Goal: Share content

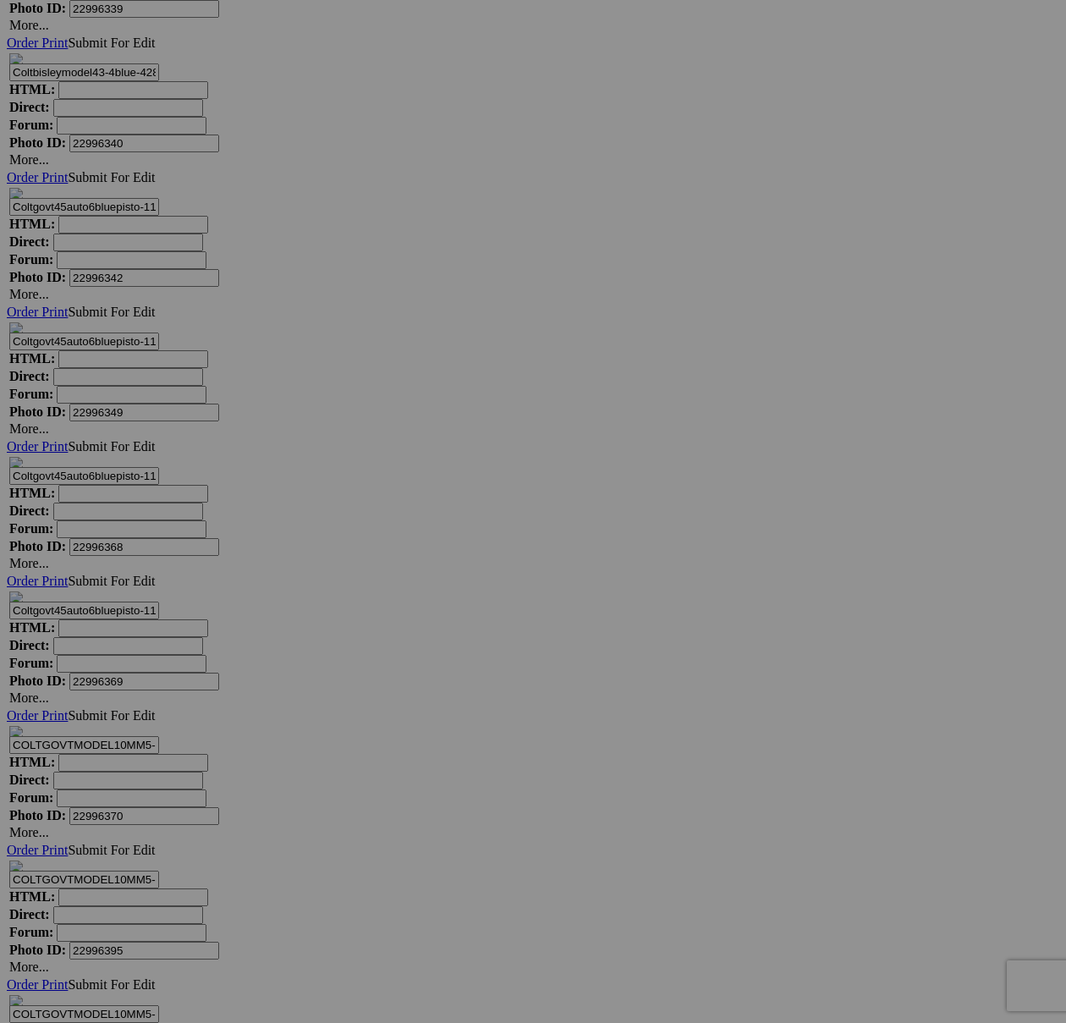
scroll to position [7628, 0]
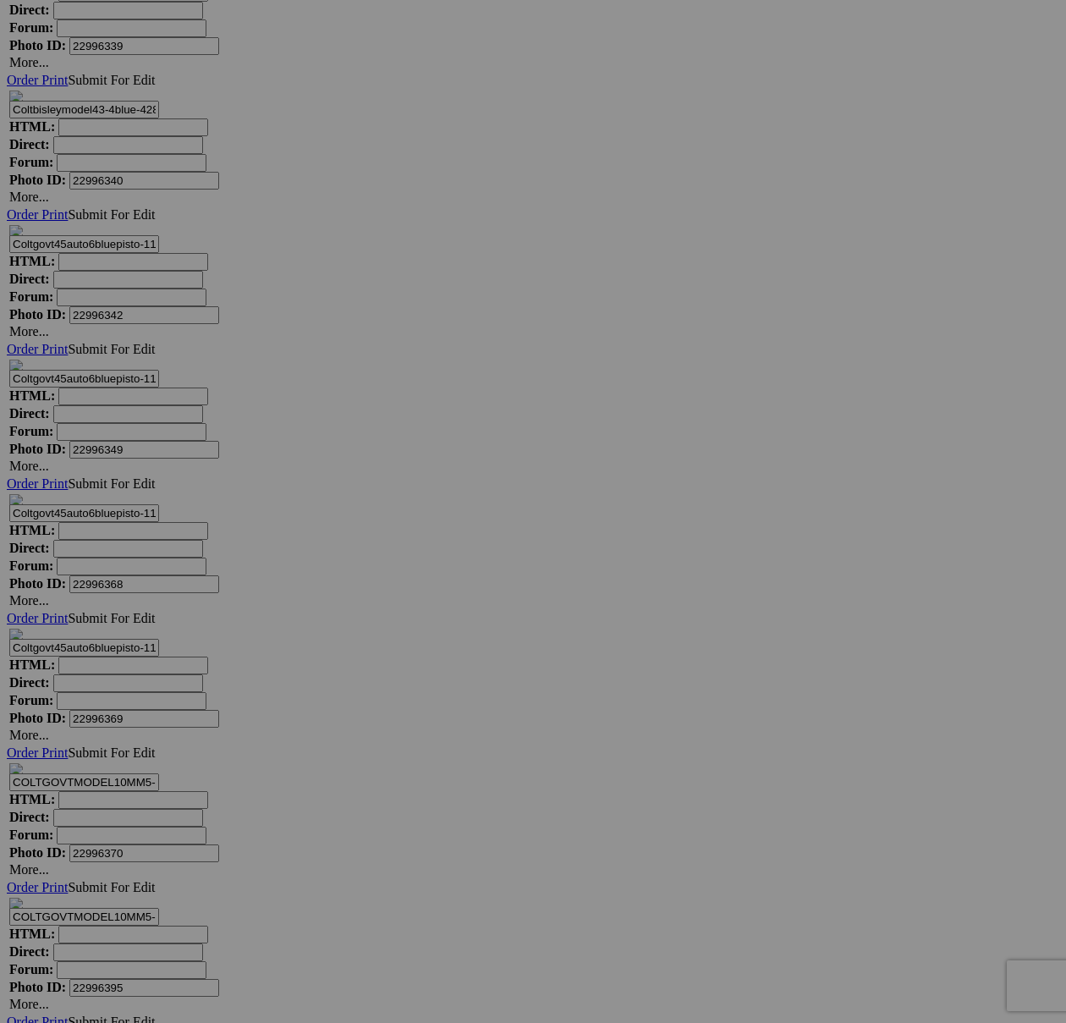
scroll to position [7669, 0]
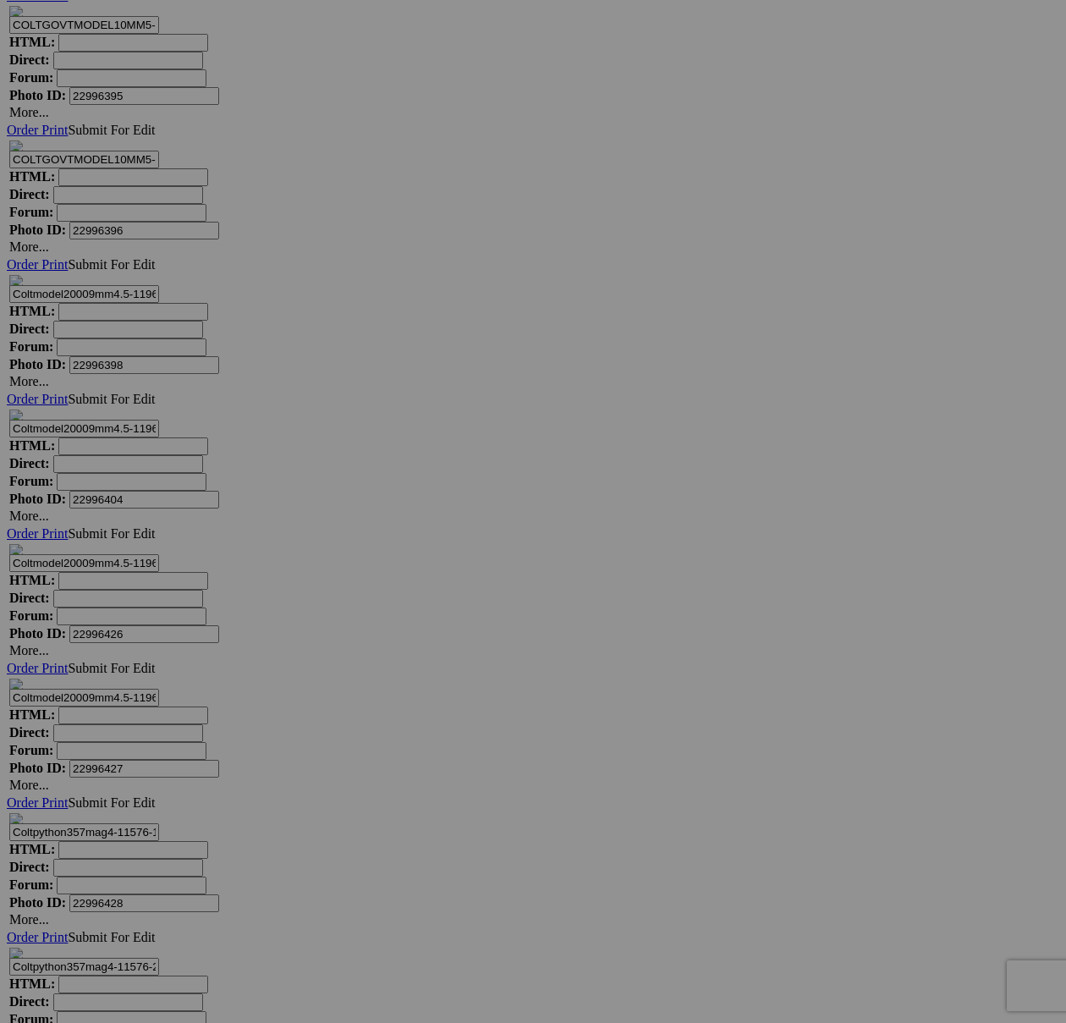
scroll to position [8565, 0]
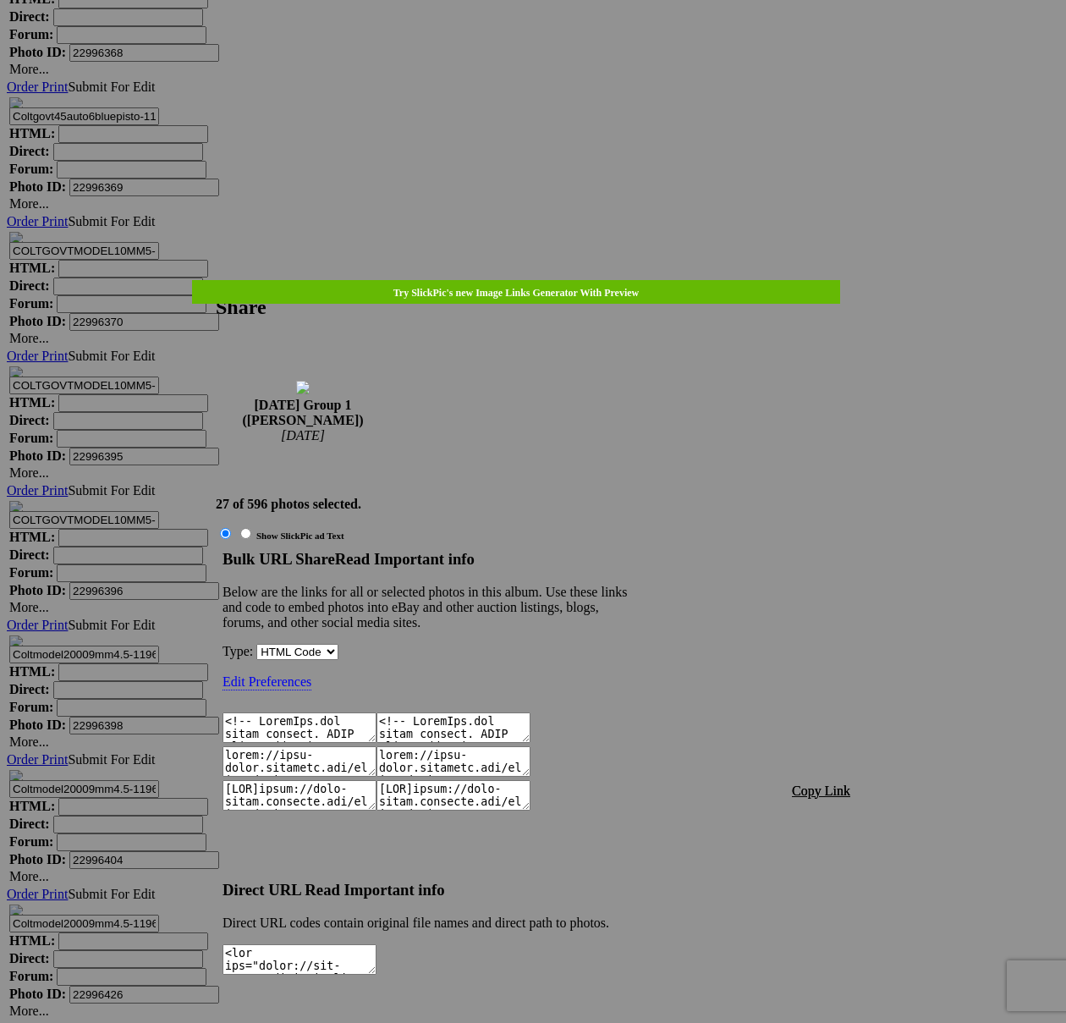
click at [837, 783] on span "Copy Link" at bounding box center [821, 790] width 58 height 14
click at [549, 56] on div at bounding box center [533, 511] width 1066 height 1023
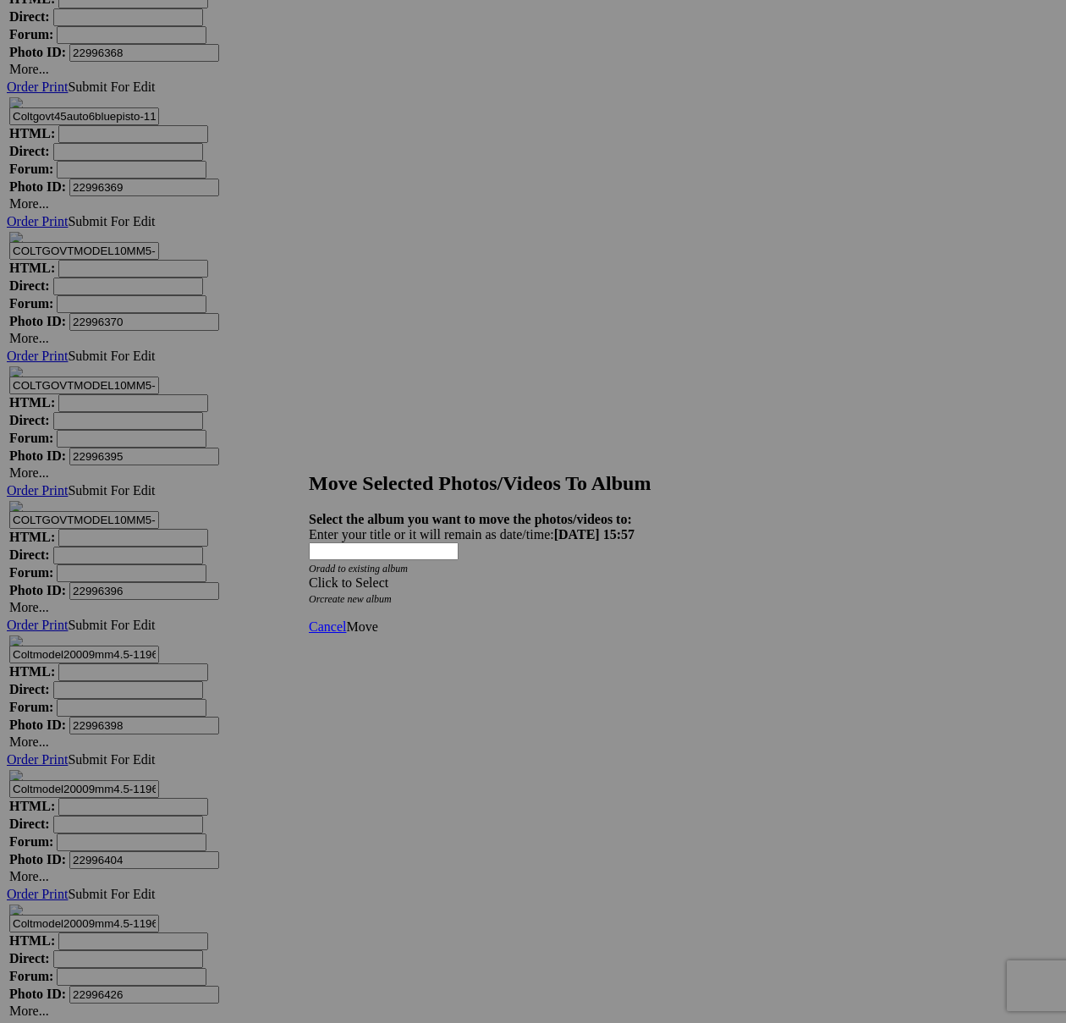
drag, startPoint x: 635, startPoint y: 525, endPoint x: 525, endPoint y: 553, distance: 113.5
click at [309, 575] on span at bounding box center [309, 582] width 0 height 14
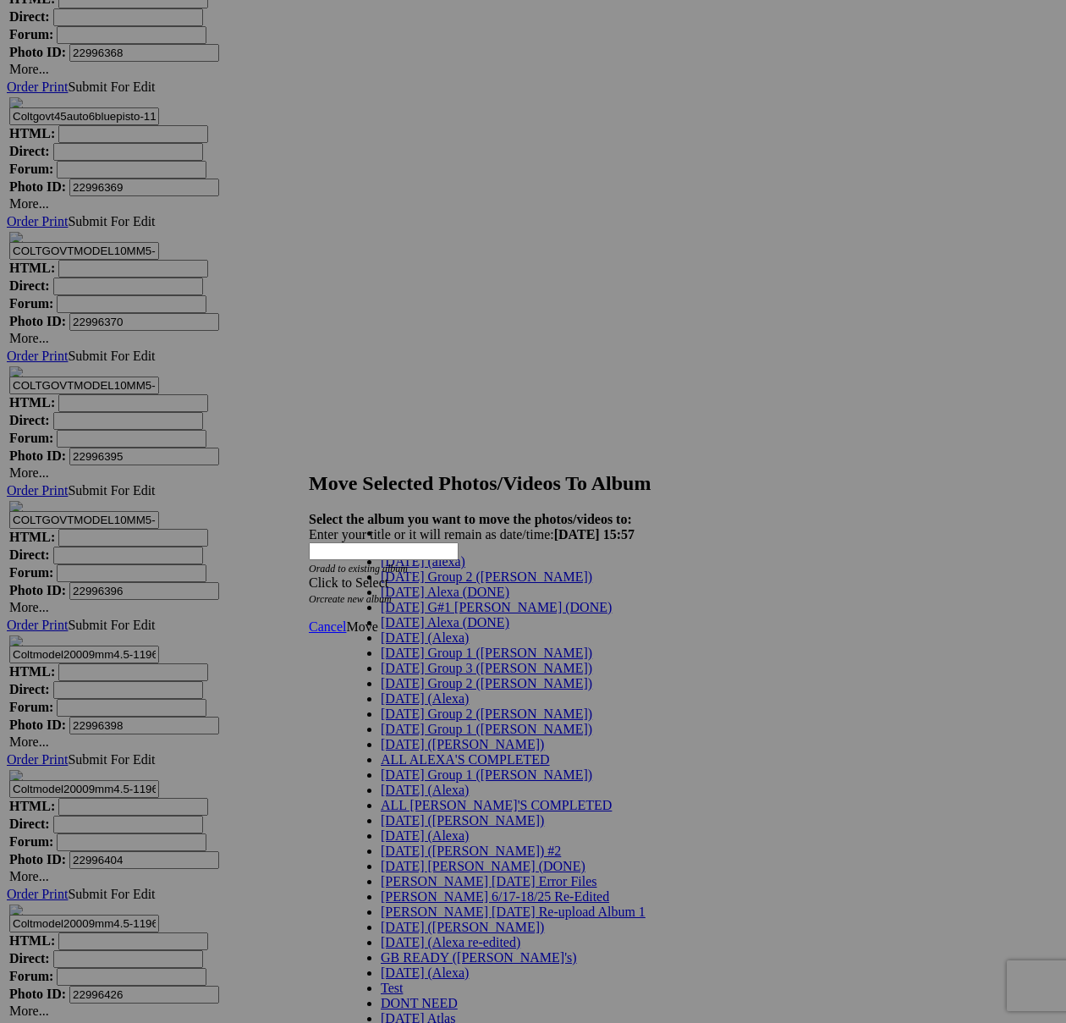
click at [415, 584] on link "[DATE] Group 2 ([PERSON_NAME])" at bounding box center [487, 576] width 212 height 14
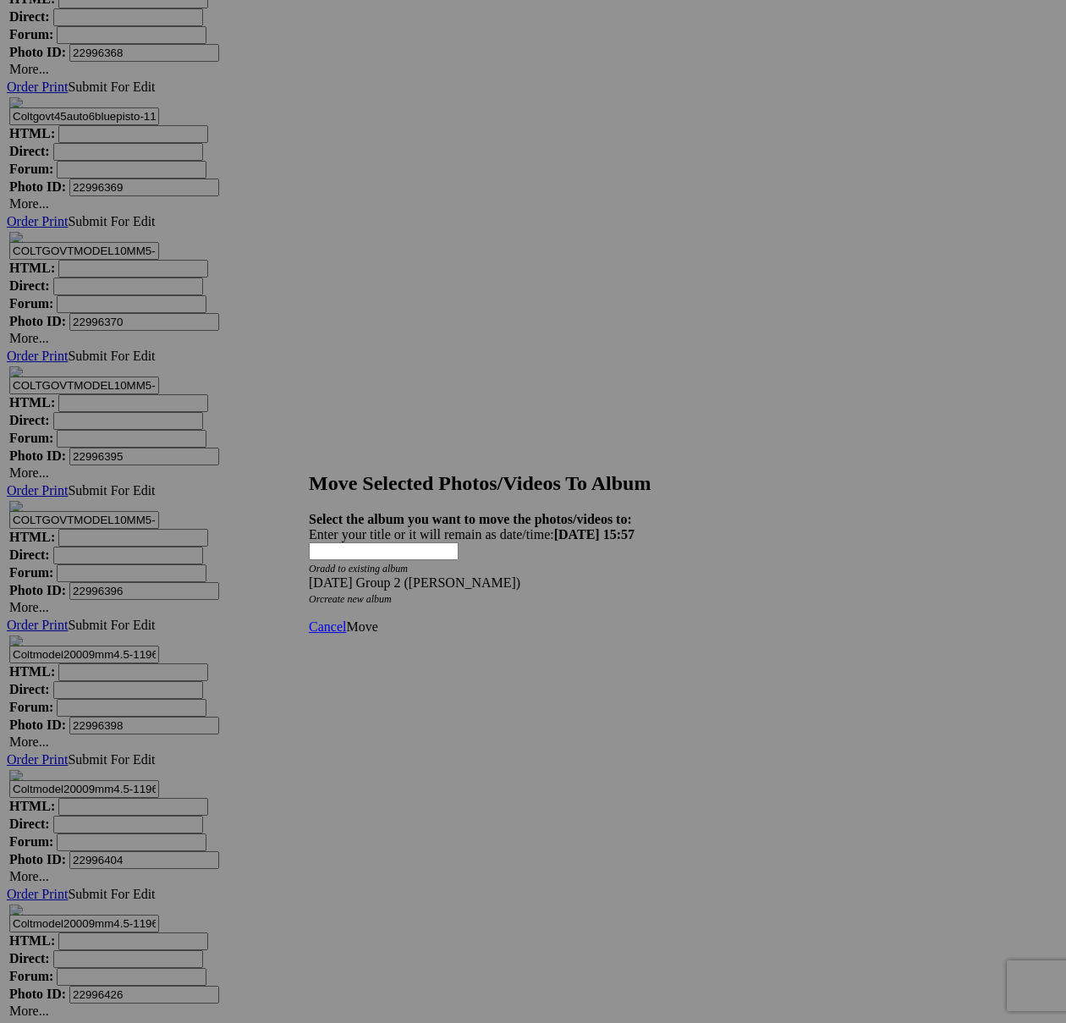
click at [593, 575] on div "[DATE] Group 2 ([PERSON_NAME])" at bounding box center [533, 582] width 448 height 15
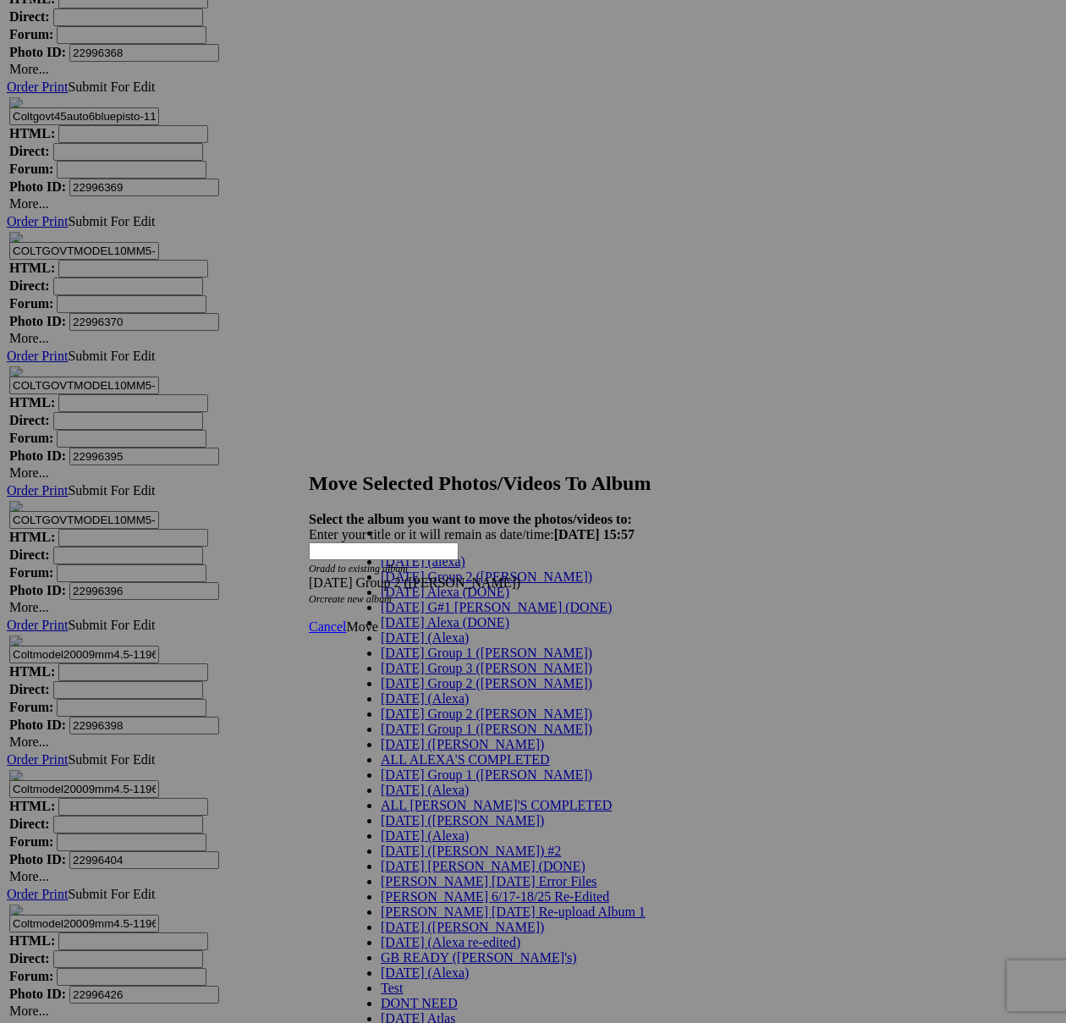
click at [416, 614] on link "[DATE] G#1 [PERSON_NAME] (DONE)" at bounding box center [496, 607] width 231 height 14
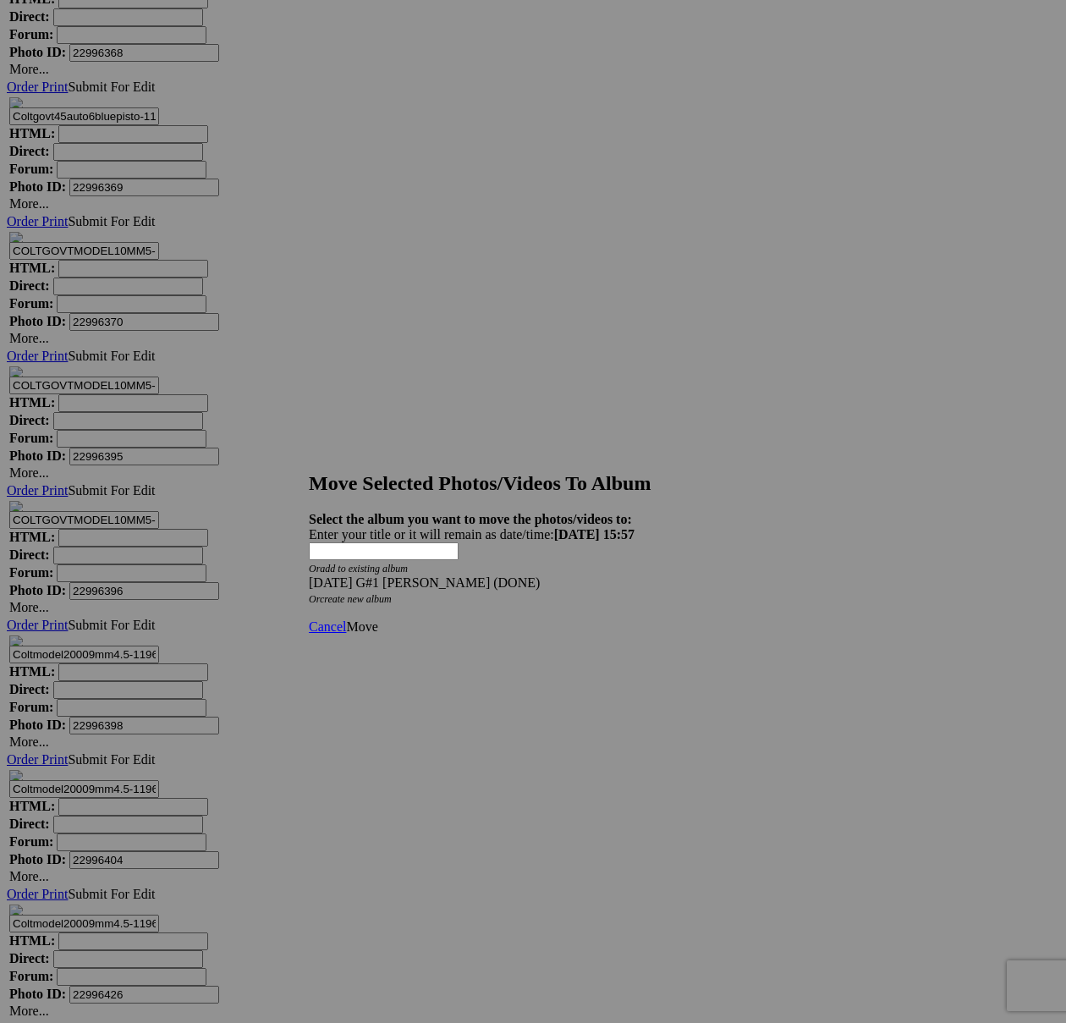
drag, startPoint x: 737, startPoint y: 586, endPoint x: 686, endPoint y: 593, distance: 51.2
click at [377, 619] on span "Move" at bounding box center [361, 626] width 31 height 14
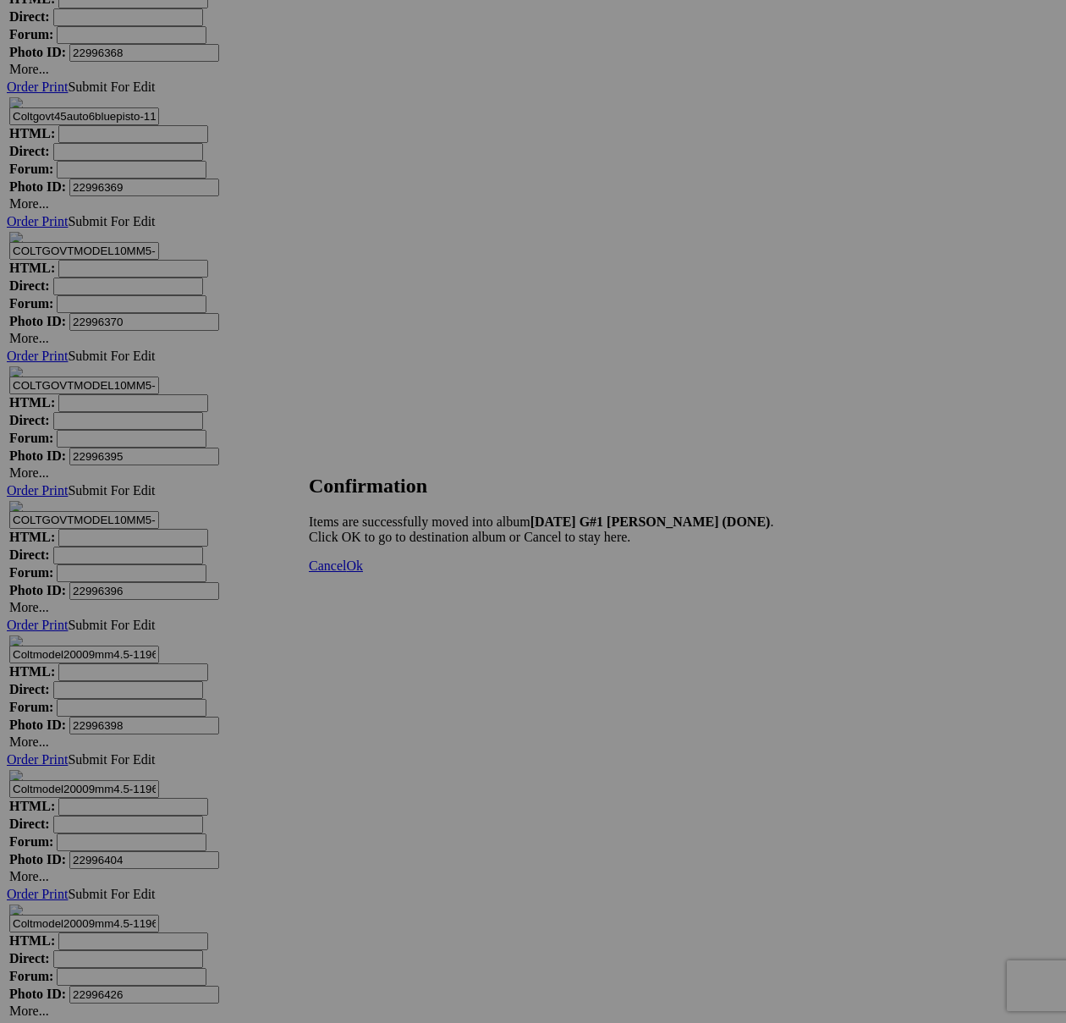
click at [346, 573] on span "Cancel" at bounding box center [327, 565] width 37 height 14
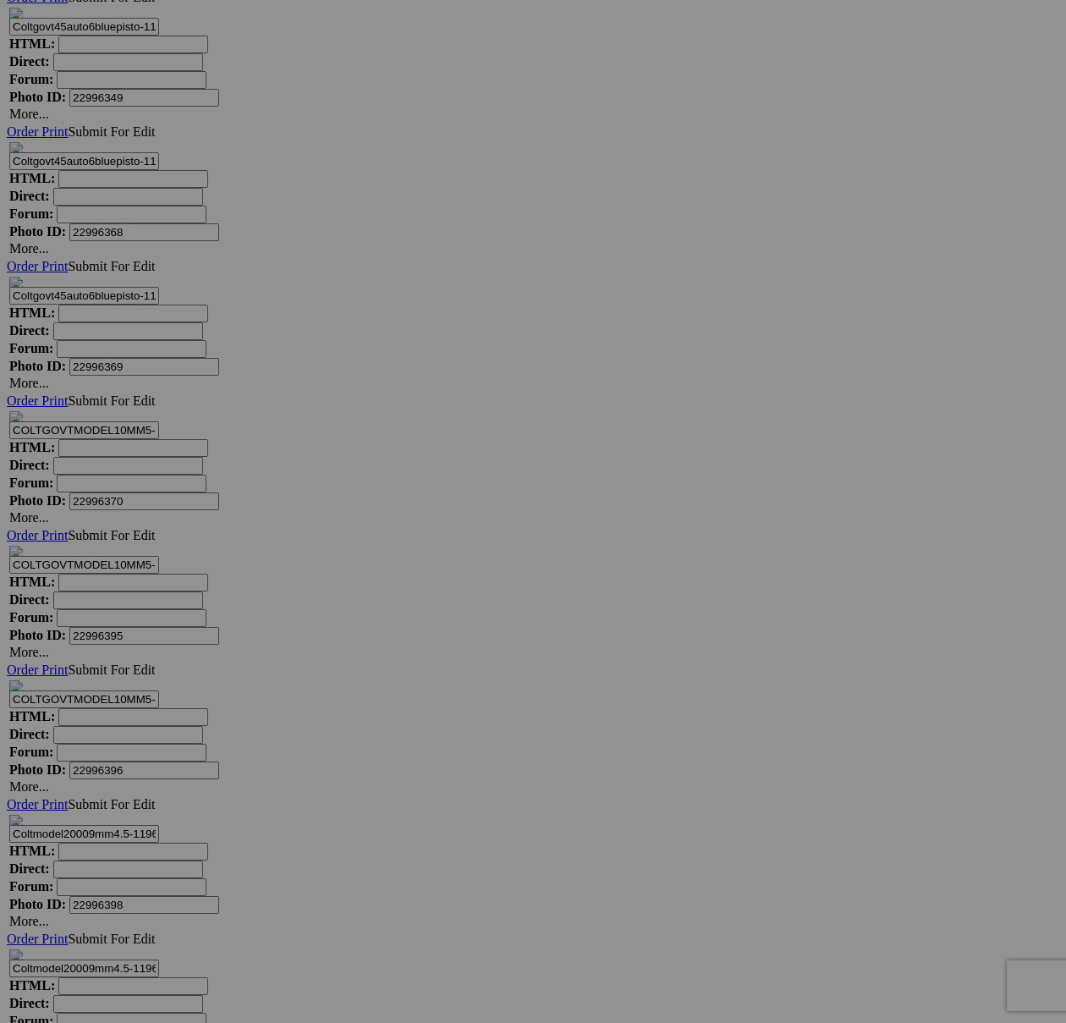
scroll to position [7806, 0]
